Goal: Transaction & Acquisition: Subscribe to service/newsletter

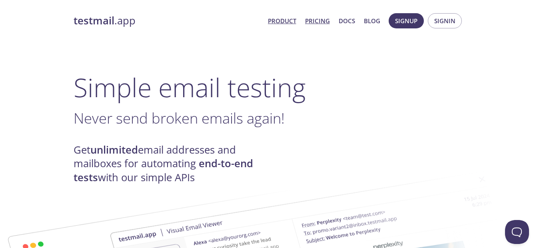
click at [312, 18] on link "Pricing" at bounding box center [317, 21] width 25 height 10
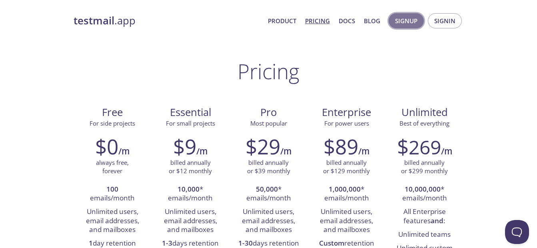
click at [400, 22] on span "Signup" at bounding box center [406, 21] width 22 height 10
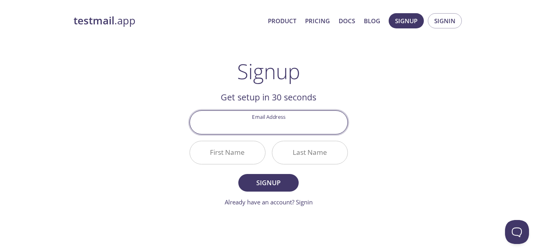
paste input "[EMAIL_ADDRESS][DOMAIN_NAME]"
type input "[EMAIL_ADDRESS][DOMAIN_NAME]"
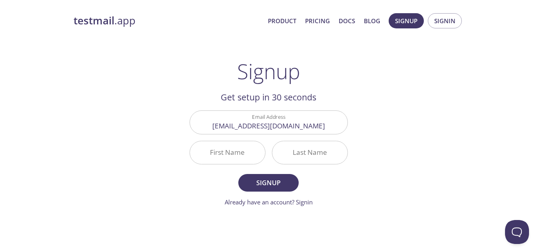
click at [174, 168] on div "testmail .app Product Pricing Docs Blog Signup Signin Signup Get setup in 30 se…" at bounding box center [268, 191] width 409 height 367
click at [231, 154] on input "First Name" at bounding box center [227, 152] width 75 height 23
type input "Volleyball"
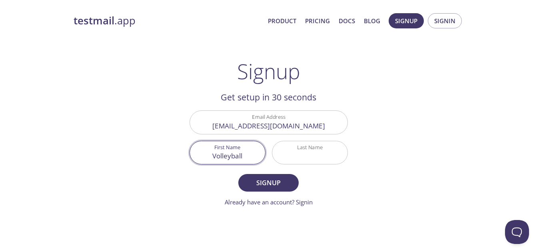
type input "BEE"
click at [260, 182] on span "Signup" at bounding box center [268, 182] width 42 height 11
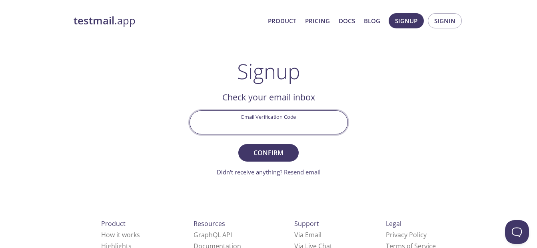
click at [293, 118] on input "Email Verification Code" at bounding box center [268, 122] width 157 height 23
paste input "6Z4MK33"
type input "6Z4MK33"
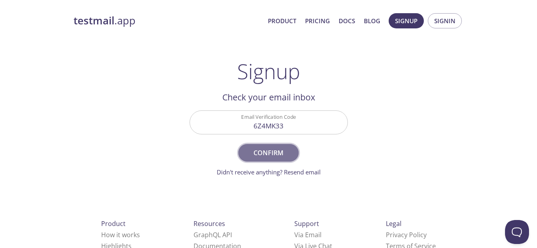
click at [270, 151] on span "Confirm" at bounding box center [268, 152] width 42 height 11
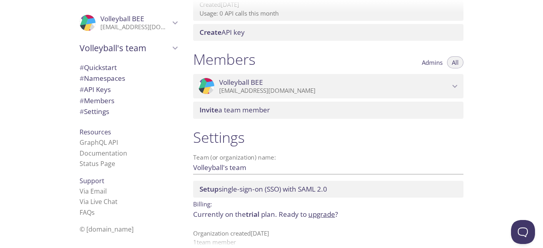
scroll to position [320, 0]
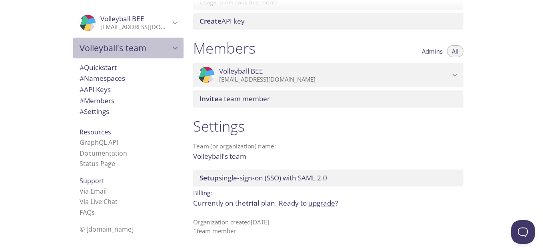
click at [162, 53] on span "Volleyball's team" at bounding box center [125, 47] width 90 height 11
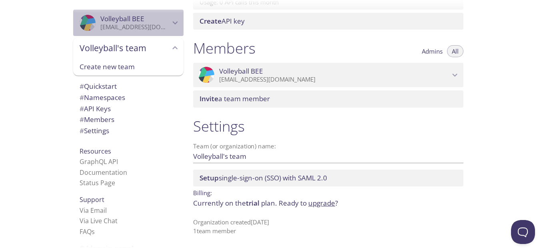
click at [173, 22] on icon "Volleyball BEE" at bounding box center [175, 22] width 5 height 3
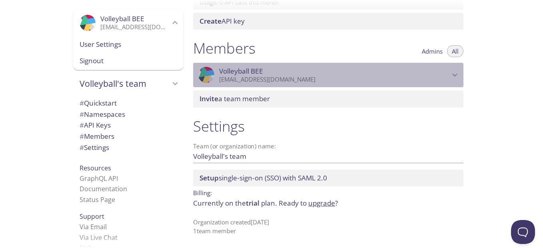
click at [443, 69] on span "Volleyball BEE" at bounding box center [334, 71] width 231 height 9
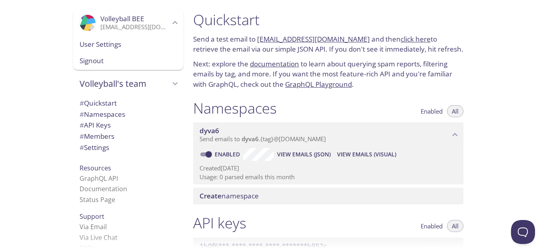
scroll to position [0, 0]
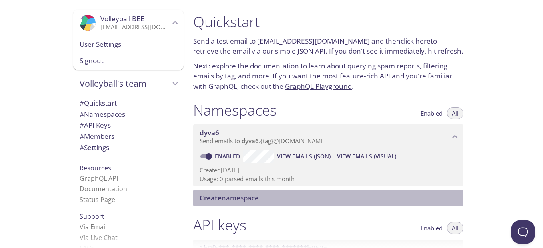
click at [313, 199] on span "Create namespace" at bounding box center [329, 197] width 260 height 9
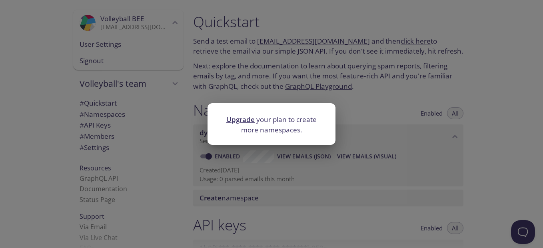
click at [383, 132] on div "Upgrade your plan to create more namespaces." at bounding box center [271, 124] width 543 height 248
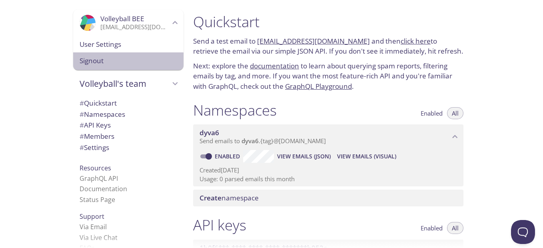
click at [89, 58] on span "Signout" at bounding box center [128, 61] width 97 height 10
